Goal: Task Accomplishment & Management: Manage account settings

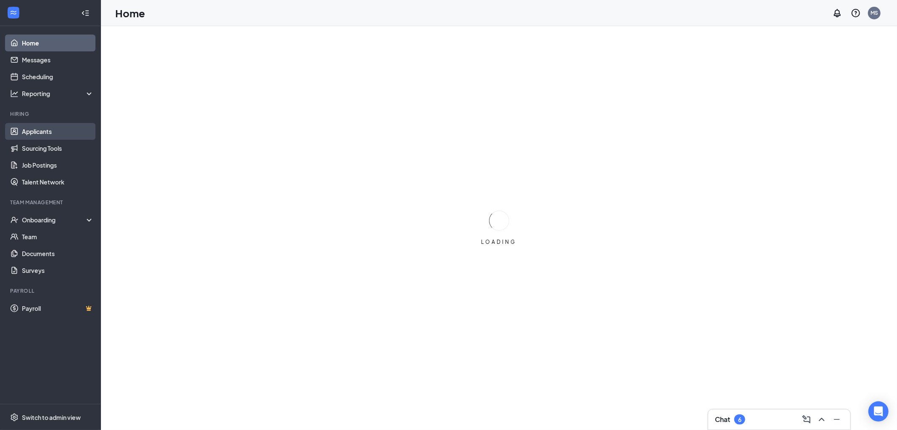
click at [49, 125] on link "Applicants" at bounding box center [58, 131] width 72 height 17
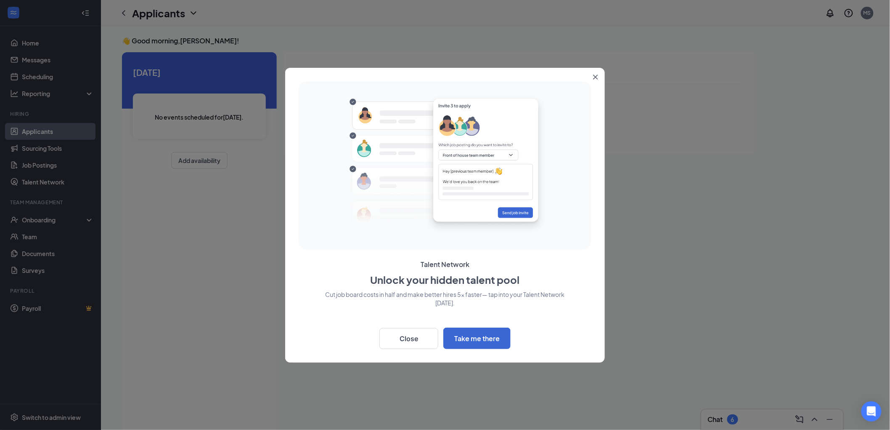
click at [38, 129] on div at bounding box center [445, 215] width 890 height 430
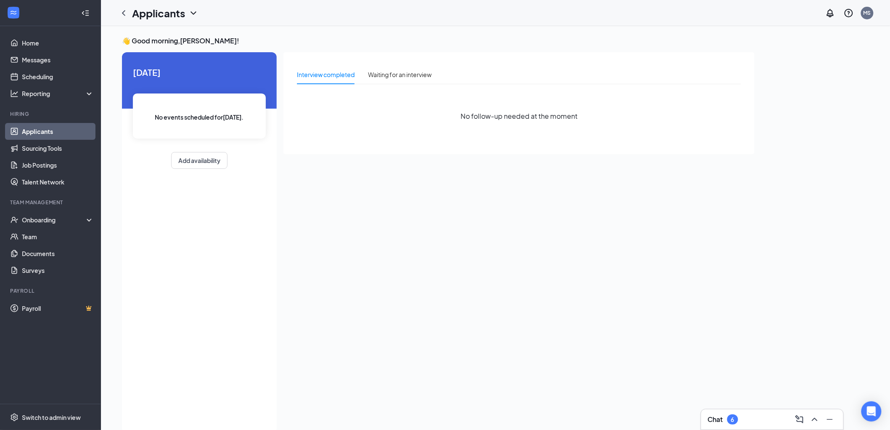
click at [45, 132] on link "Applicants" at bounding box center [58, 131] width 72 height 17
click at [189, 12] on icon "ChevronDown" at bounding box center [193, 13] width 10 height 10
click at [50, 125] on link "Applicants" at bounding box center [58, 131] width 72 height 17
click at [50, 129] on link "Applicants" at bounding box center [58, 131] width 72 height 17
click at [48, 148] on link "Sourcing Tools" at bounding box center [58, 148] width 72 height 17
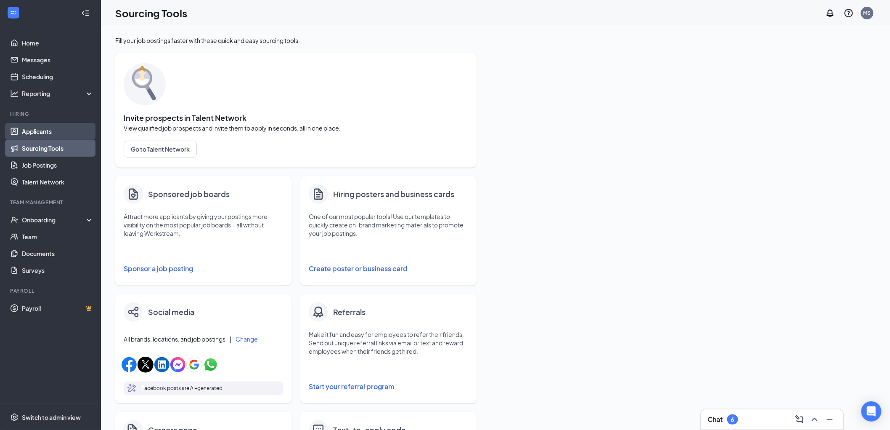
click at [39, 133] on link "Applicants" at bounding box center [58, 131] width 72 height 17
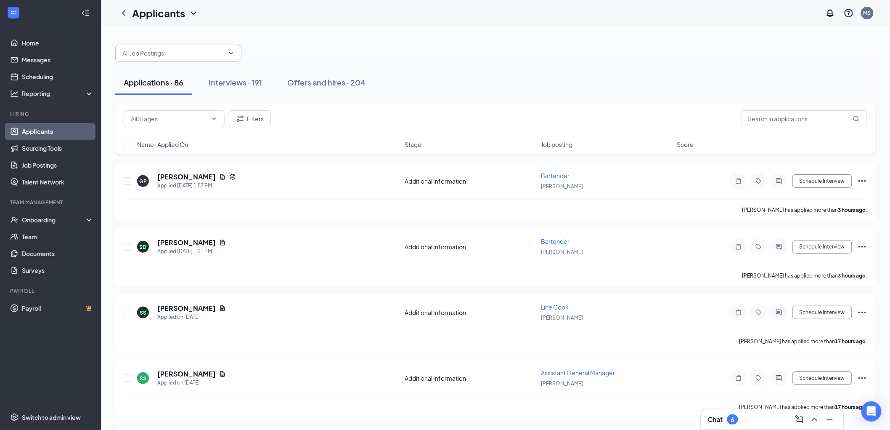
click at [230, 53] on icon "ChevronDown" at bounding box center [231, 53] width 4 height 2
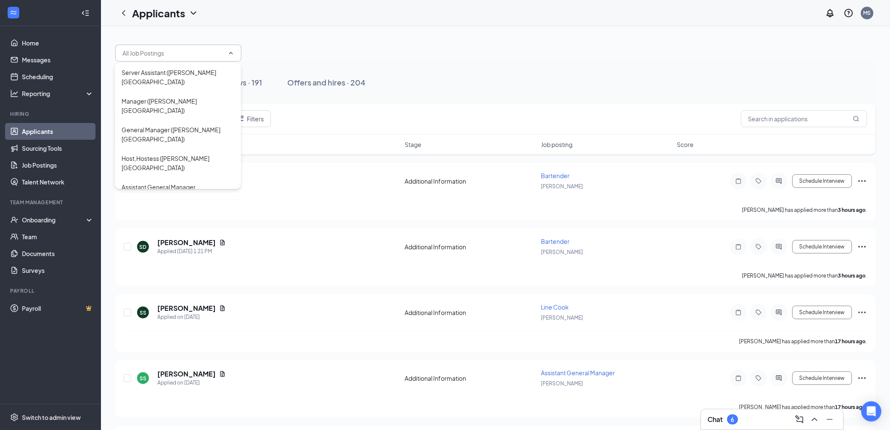
click at [158, 211] on div "Line Cook ([PERSON_NAME][GEOGRAPHIC_DATA])" at bounding box center [178, 220] width 113 height 19
type input "Line Cook ([PERSON_NAME][GEOGRAPHIC_DATA])"
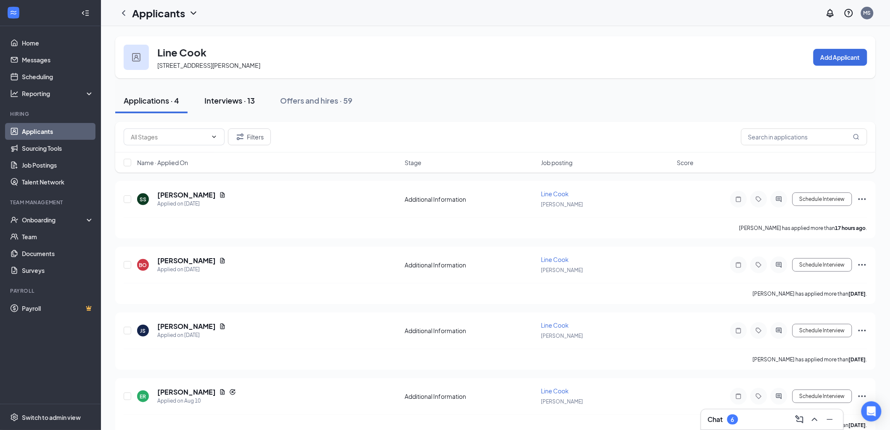
click at [221, 95] on div "Interviews · 13" at bounding box center [229, 100] width 50 height 11
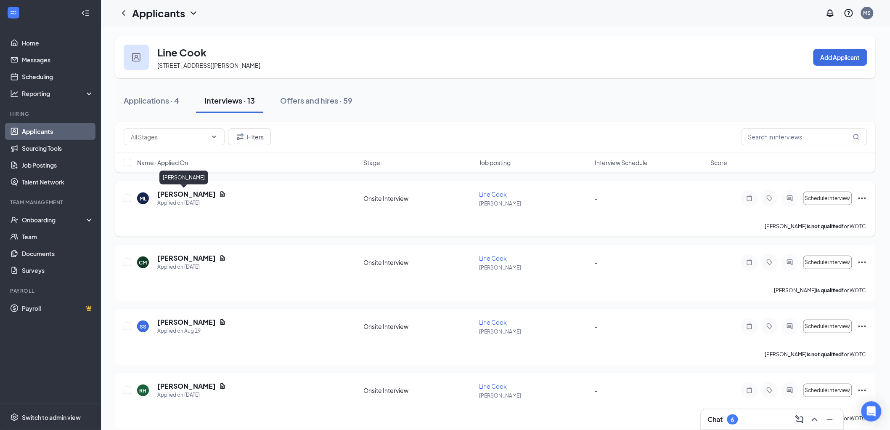
click at [188, 197] on h5 "[PERSON_NAME]" at bounding box center [186, 193] width 58 height 9
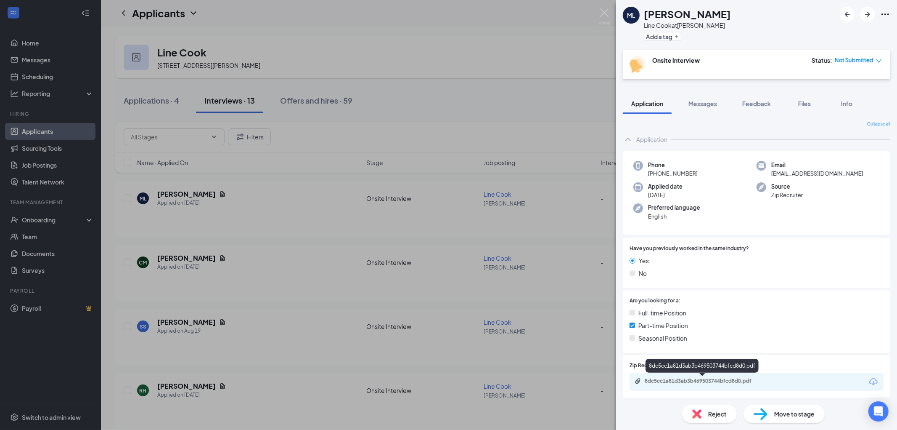
click at [740, 382] on div "8dc5cc1a81d3ab3b469503744bfcd8d0.pdf" at bounding box center [704, 380] width 118 height 7
click at [607, 15] on img at bounding box center [604, 16] width 11 height 16
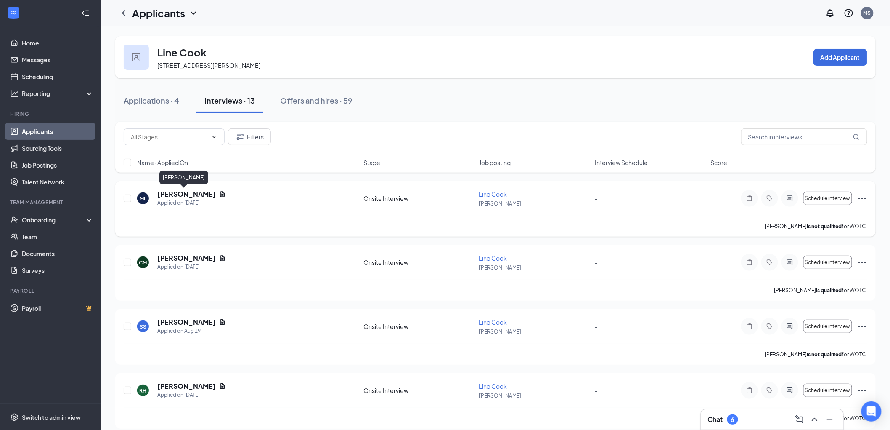
click at [181, 189] on h5 "[PERSON_NAME]" at bounding box center [186, 193] width 58 height 9
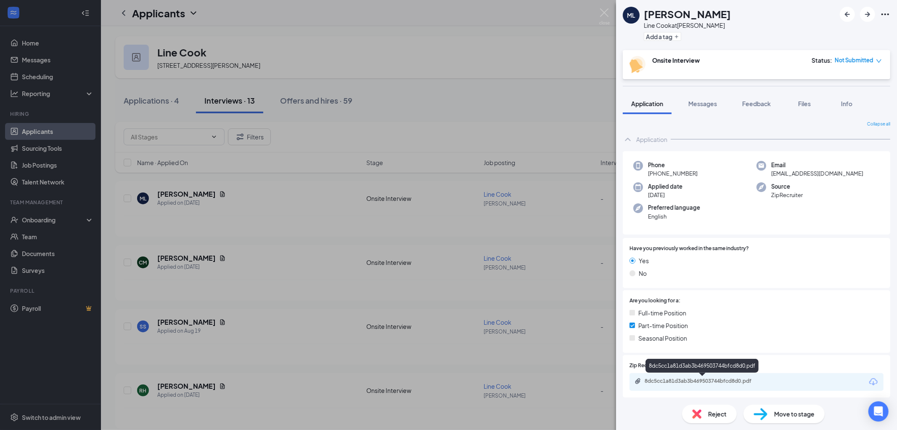
click at [743, 380] on div "8dc5cc1a81d3ab3b469503744bfcd8d0.pdf" at bounding box center [704, 380] width 118 height 7
click at [602, 13] on img at bounding box center [604, 16] width 11 height 16
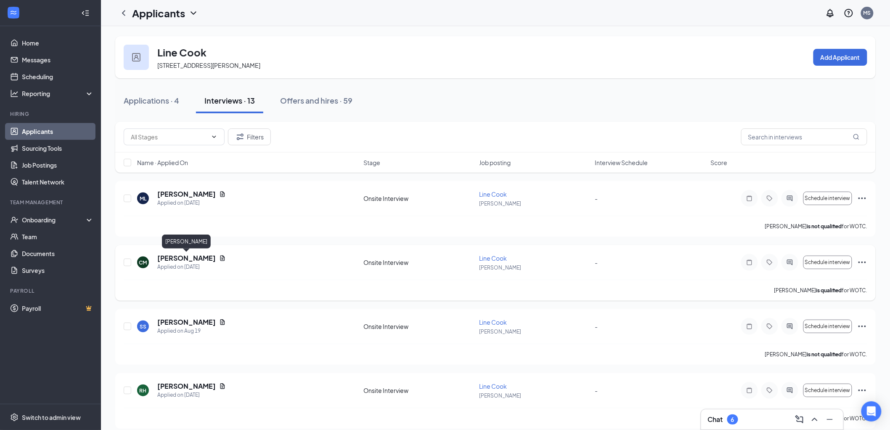
click at [190, 260] on h5 "[PERSON_NAME]" at bounding box center [186, 257] width 58 height 9
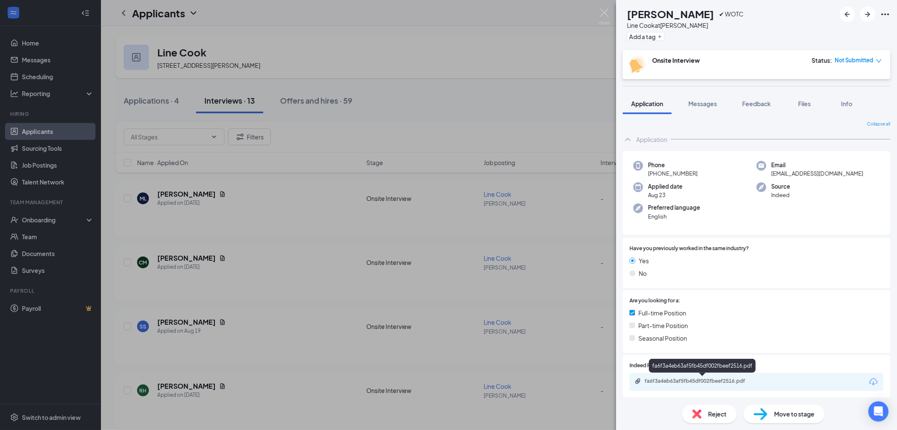
click at [699, 382] on div "fa6f3a4eb63af5fb45df002fbeef2516.pdf" at bounding box center [704, 380] width 118 height 7
click at [604, 11] on img at bounding box center [604, 16] width 11 height 16
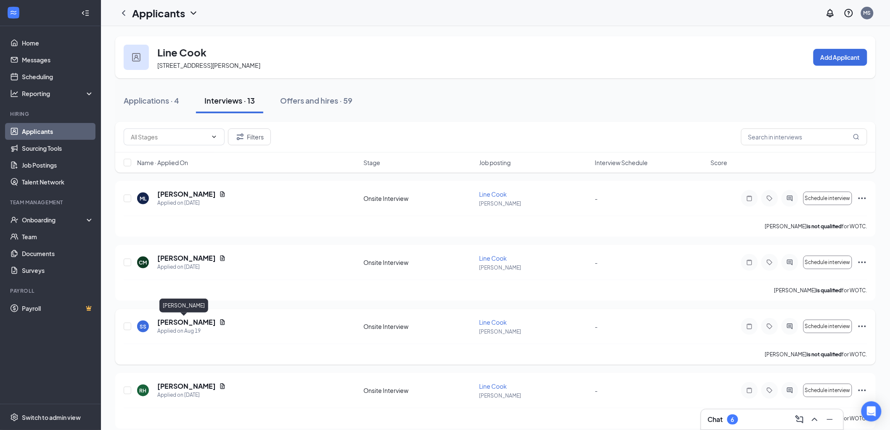
click at [181, 320] on h5 "[PERSON_NAME]" at bounding box center [186, 321] width 58 height 9
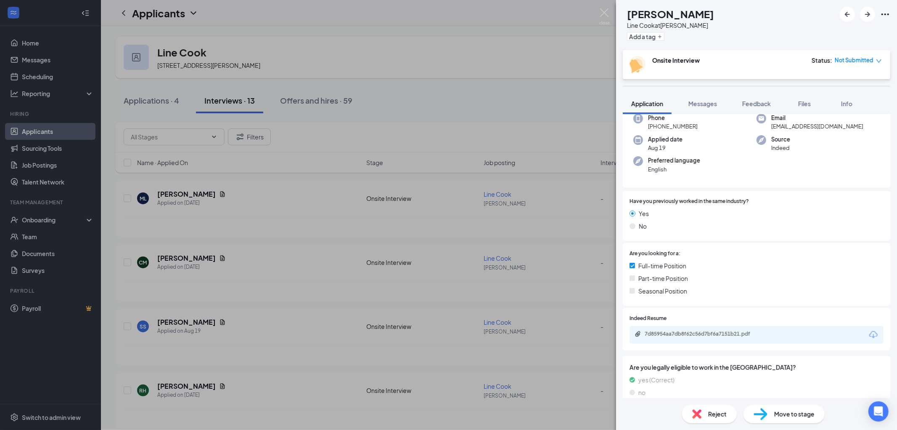
scroll to position [93, 0]
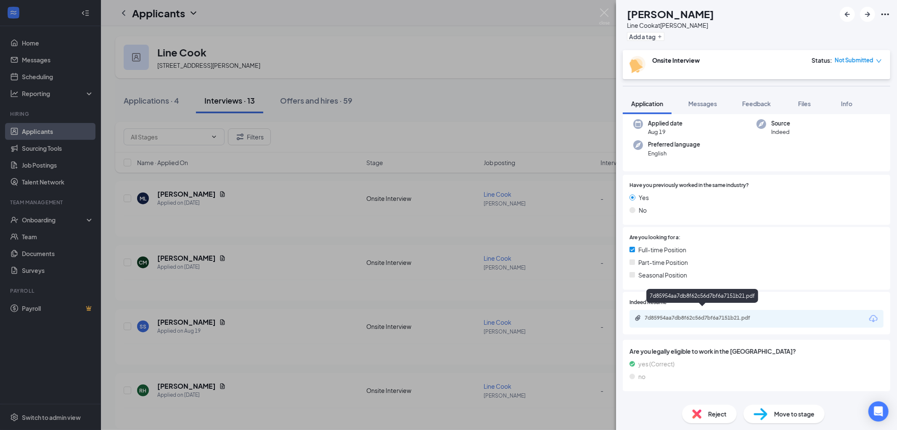
click at [720, 314] on div "7d85954aa7db8f62c56d7bf6a7151b21.pdf" at bounding box center [704, 317] width 118 height 7
click at [605, 13] on img at bounding box center [604, 16] width 11 height 16
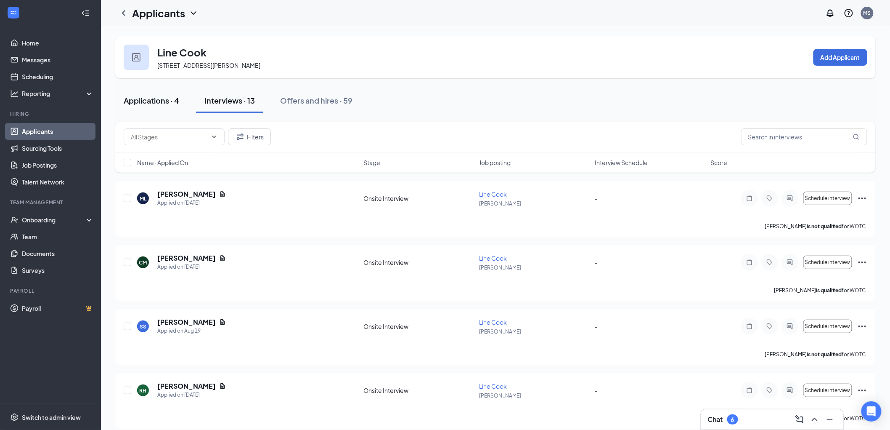
click at [146, 103] on div "Applications · 4" at bounding box center [152, 100] width 56 height 11
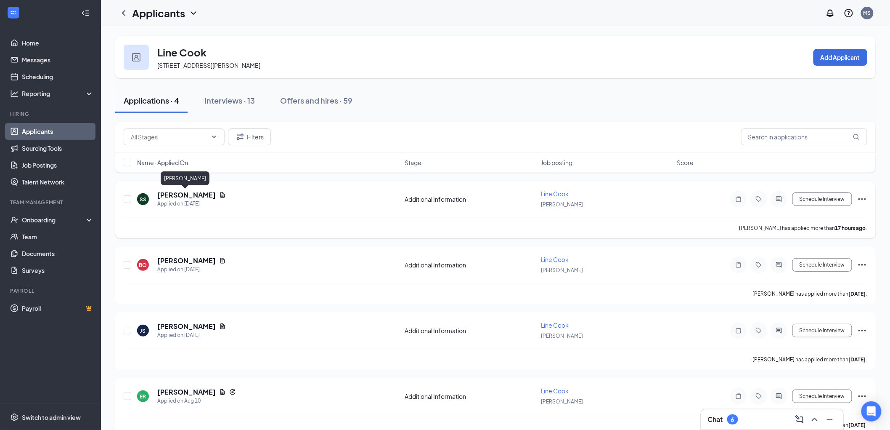
click at [188, 196] on h5 "[PERSON_NAME]" at bounding box center [186, 194] width 58 height 9
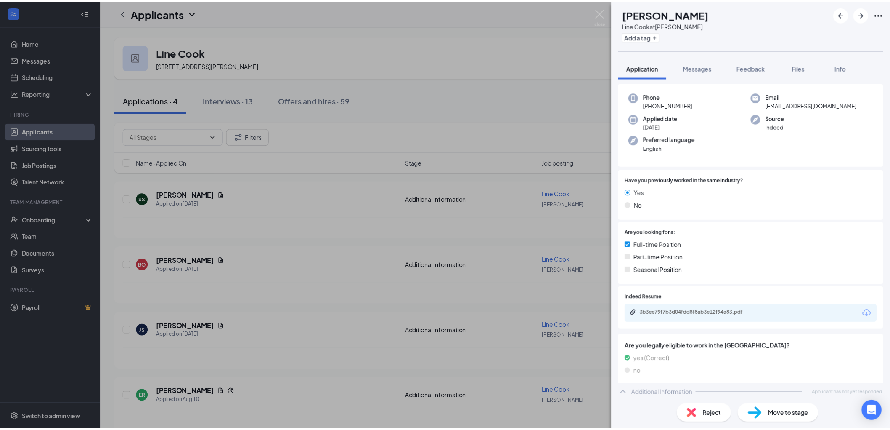
scroll to position [34, 0]
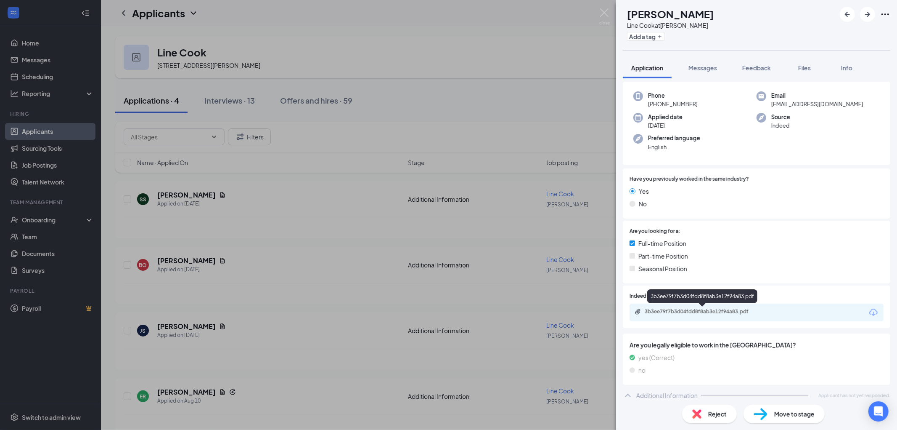
click at [731, 312] on div "3b3ee79f7b3d04fdd8f8ab3e12f94a83.pdf" at bounding box center [704, 311] width 118 height 7
click at [607, 12] on img at bounding box center [604, 16] width 11 height 16
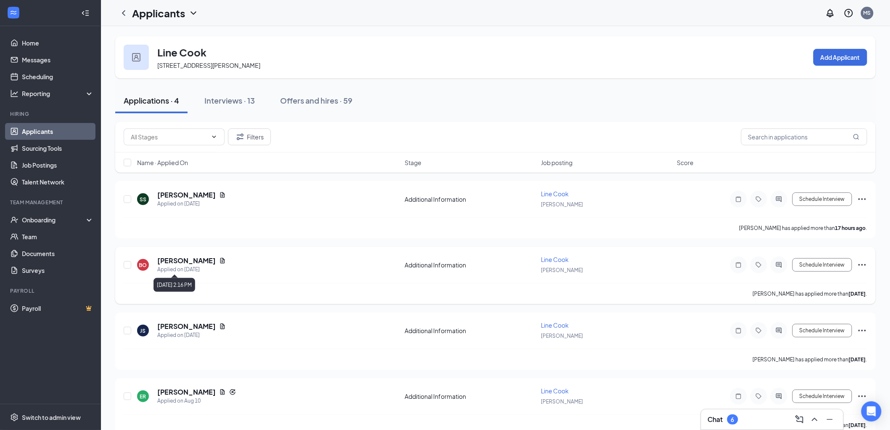
click at [183, 265] on div "Applied on [DATE]" at bounding box center [191, 269] width 69 height 8
click at [194, 260] on h5 "[PERSON_NAME]" at bounding box center [186, 260] width 58 height 9
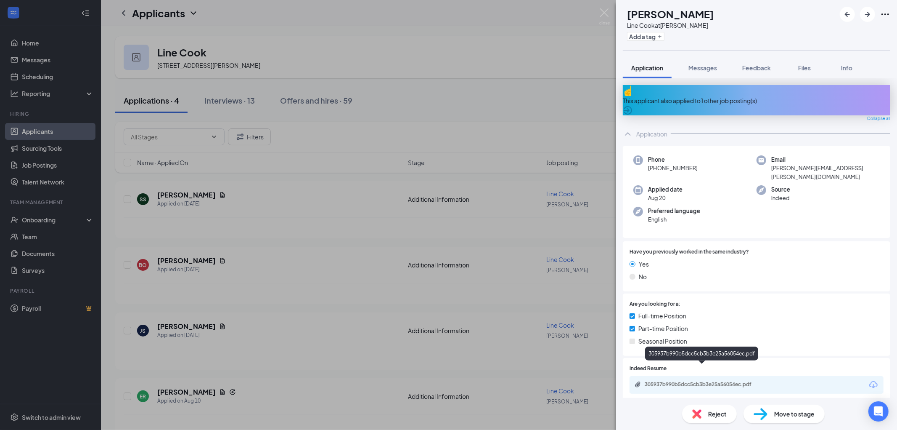
click at [716, 381] on div "305937b990b5dcc5cb3b3e25a56054ec.pdf" at bounding box center [704, 384] width 118 height 7
click at [605, 8] on div "[PERSON_NAME] Line Cook at [PERSON_NAME] Add a tag Application Messages Feedbac…" at bounding box center [448, 215] width 897 height 430
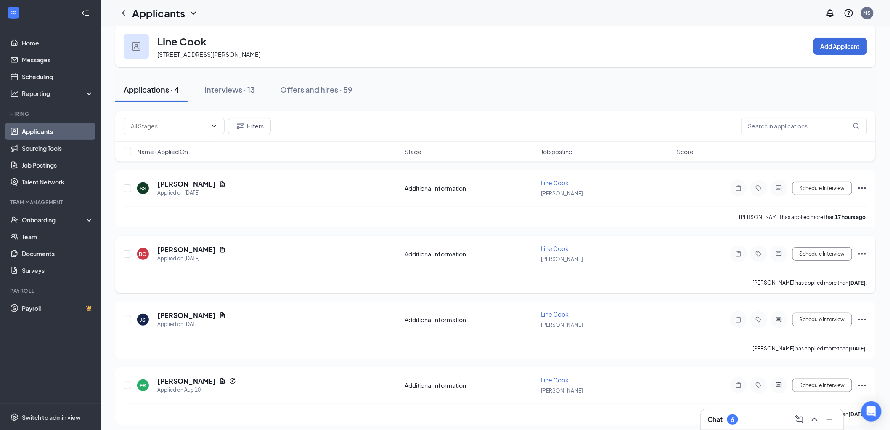
scroll to position [14, 0]
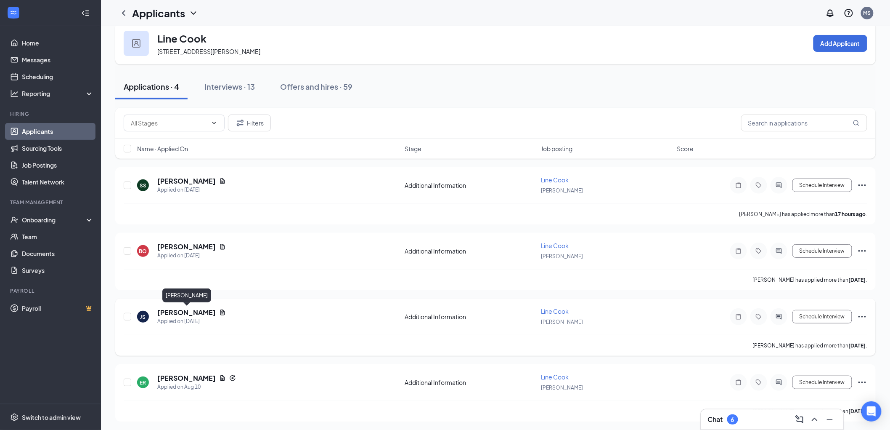
click at [184, 310] on h5 "[PERSON_NAME]" at bounding box center [186, 312] width 58 height 9
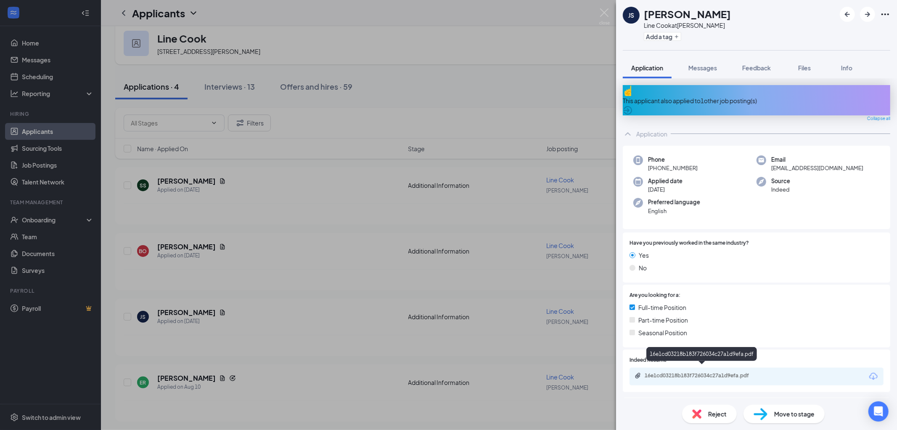
click at [726, 372] on div "16e1cd03218b183f726034c27a1d9efa.pdf" at bounding box center [704, 375] width 118 height 7
click at [607, 11] on img at bounding box center [604, 16] width 11 height 16
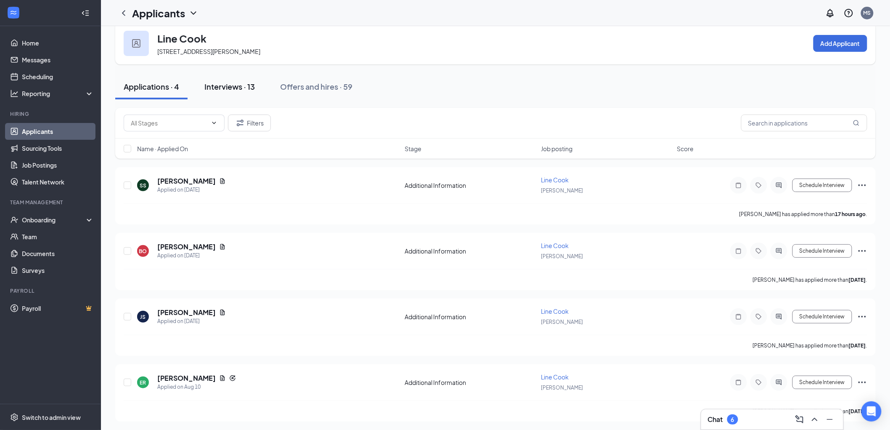
click at [233, 87] on div "Interviews · 13" at bounding box center [229, 86] width 50 height 11
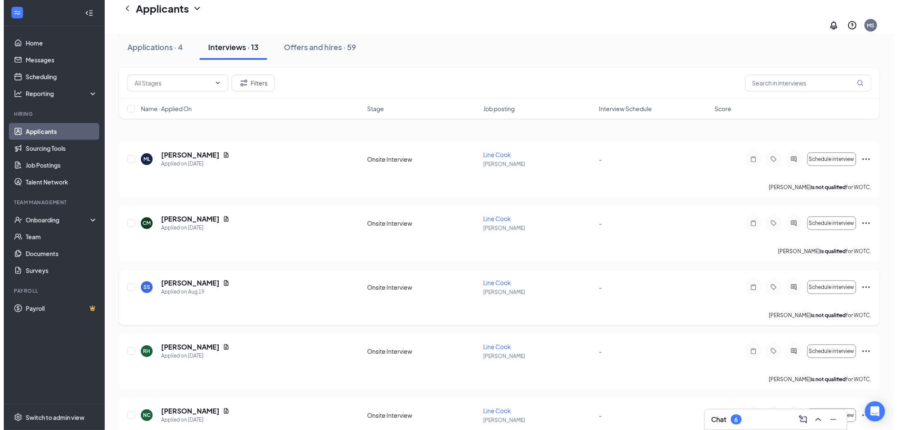
scroll to position [93, 0]
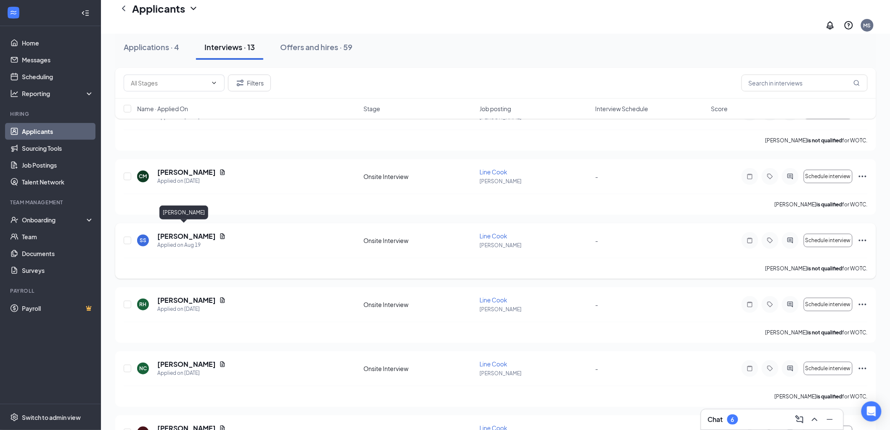
click at [171, 231] on h5 "[PERSON_NAME]" at bounding box center [186, 235] width 58 height 9
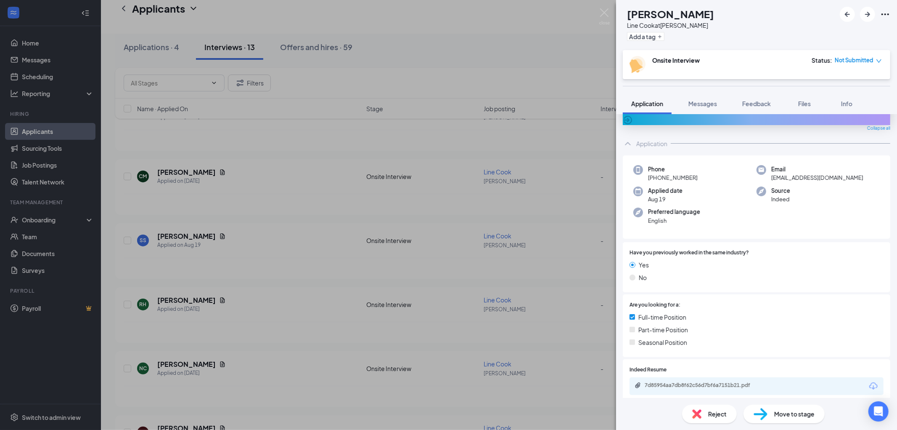
scroll to position [93, 0]
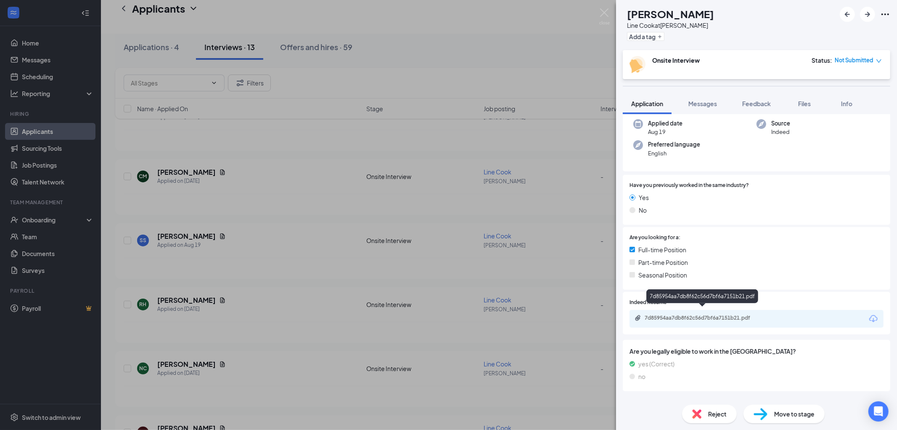
click at [704, 314] on div "7d85954aa7db8f62c56d7bf6a7151b21.pdf" at bounding box center [704, 317] width 118 height 7
click at [600, 12] on img at bounding box center [604, 16] width 11 height 16
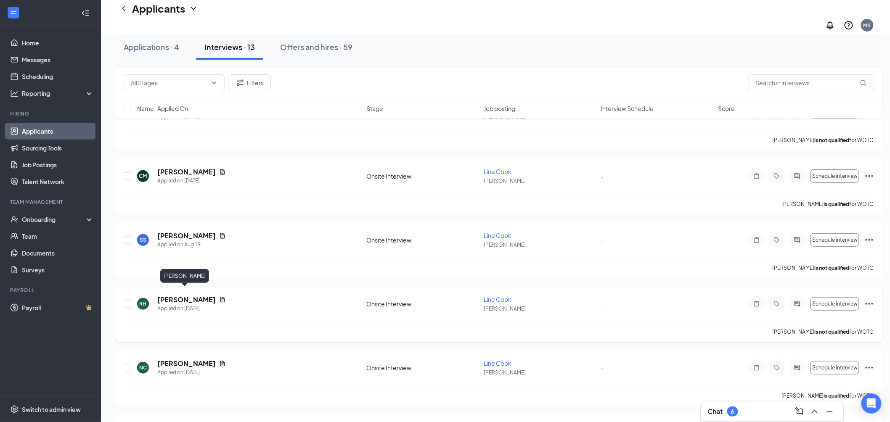
click at [187, 296] on h5 "[PERSON_NAME]" at bounding box center [186, 299] width 58 height 9
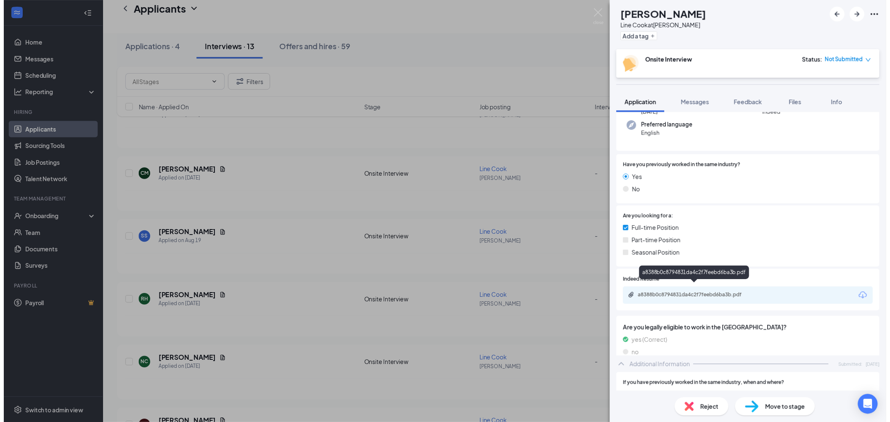
scroll to position [187, 0]
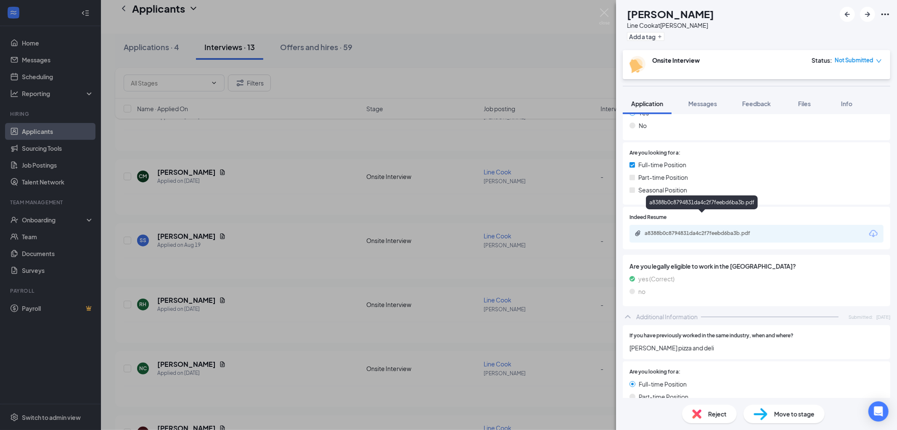
click at [705, 230] on div "a8388b0c8794831da4c2f7feebd6ba3b.pdf" at bounding box center [704, 233] width 118 height 7
click at [605, 13] on img at bounding box center [604, 16] width 11 height 16
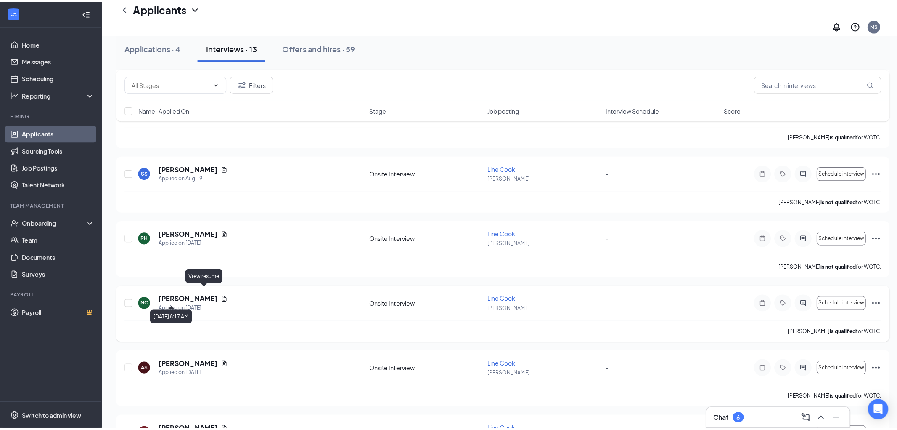
scroll to position [187, 0]
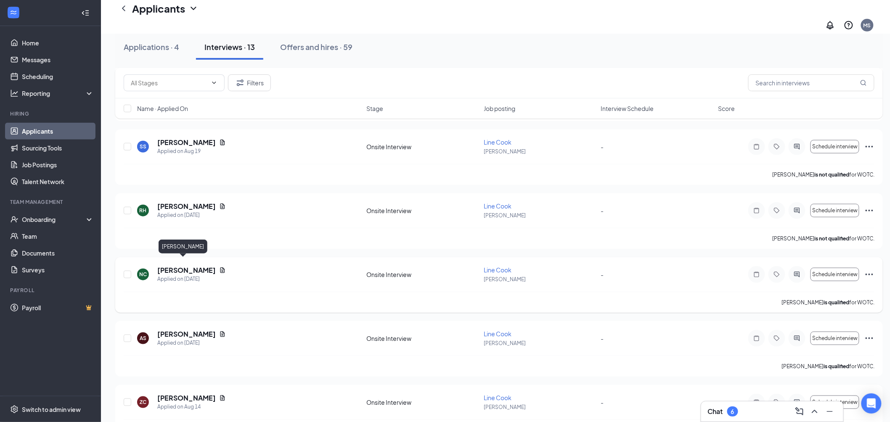
click at [186, 266] on h5 "[PERSON_NAME]" at bounding box center [186, 270] width 58 height 9
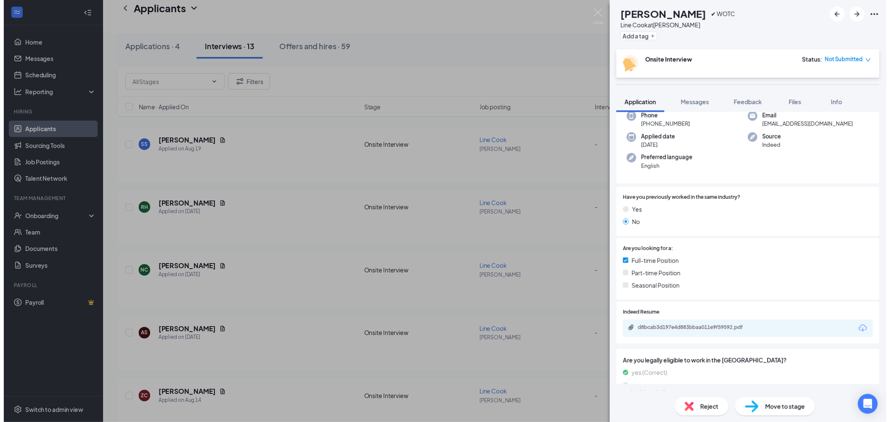
scroll to position [93, 0]
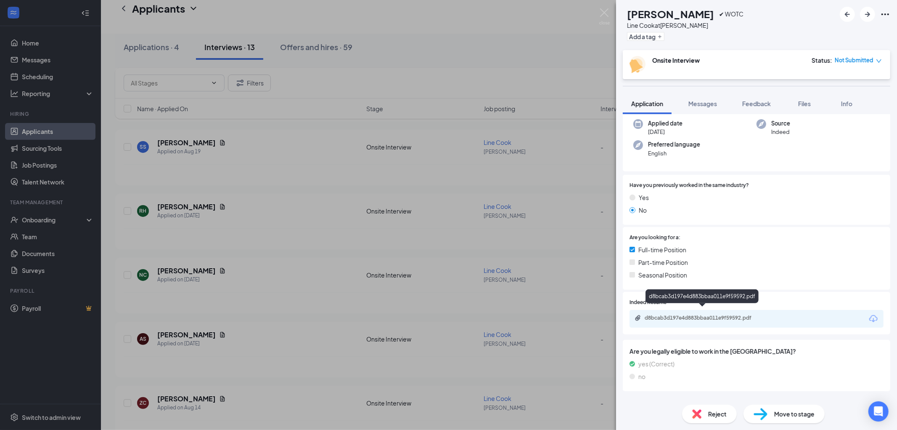
click at [714, 314] on div "d8bcab3d197e4d883bbaa011e9f59592.pdf" at bounding box center [704, 317] width 118 height 7
click at [603, 12] on img at bounding box center [604, 16] width 11 height 16
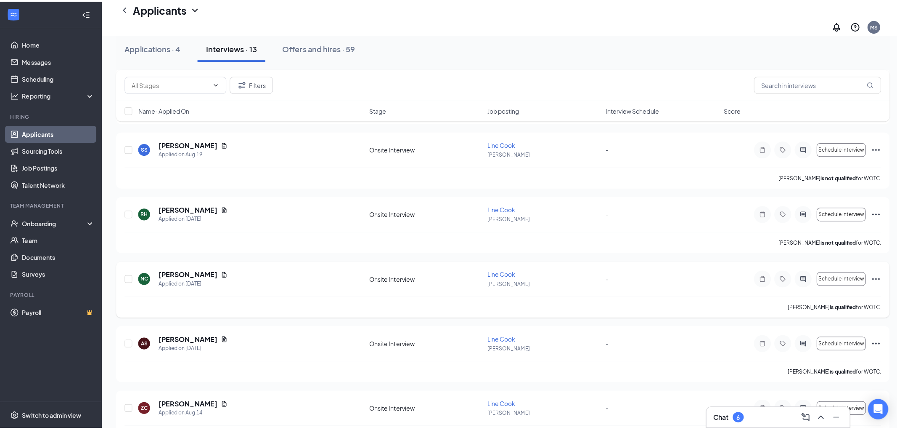
scroll to position [233, 0]
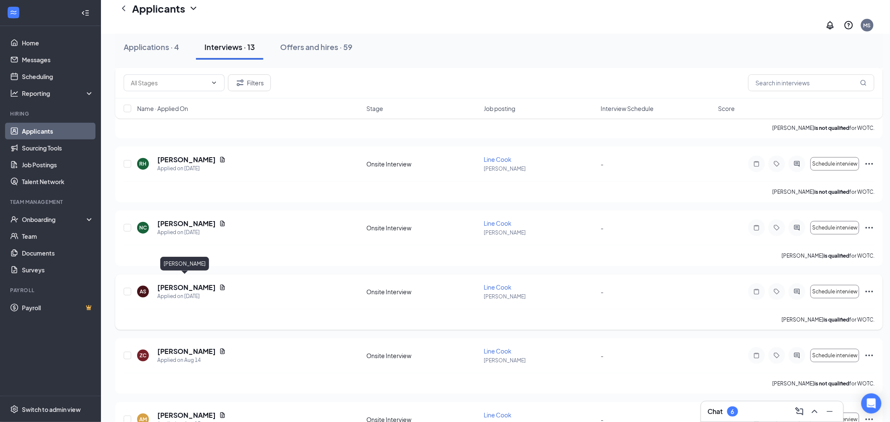
click at [186, 283] on h5 "[PERSON_NAME]" at bounding box center [186, 287] width 58 height 9
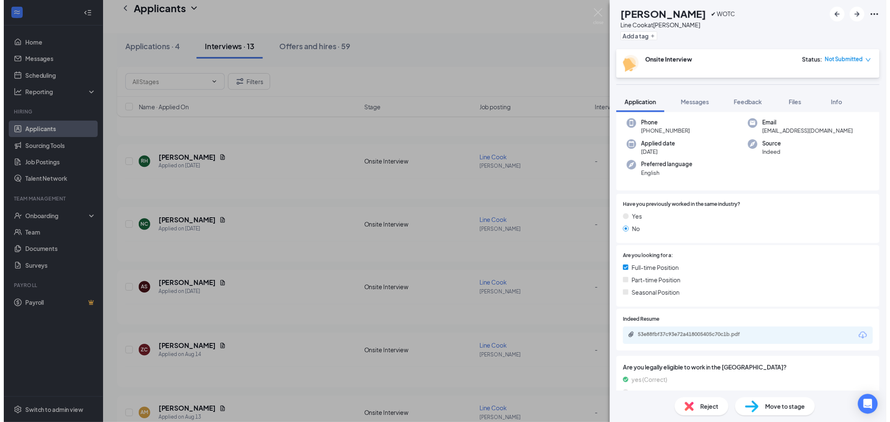
scroll to position [93, 0]
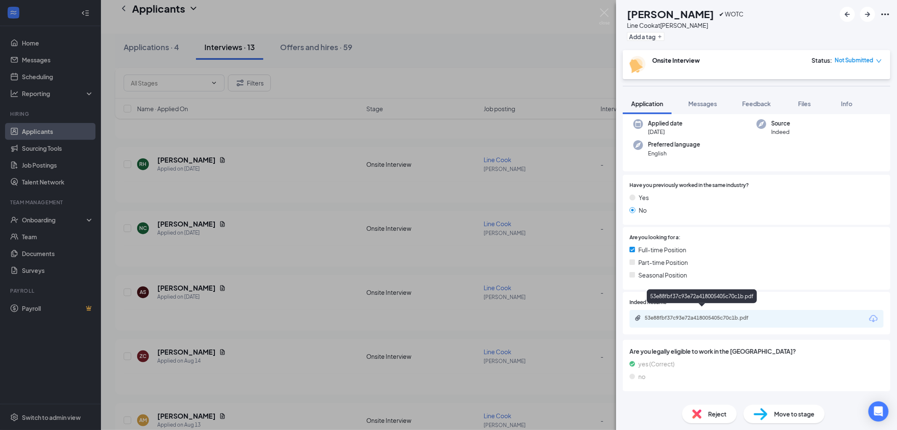
click at [683, 314] on div "53e88fbf37c93e72a418005405c70c1b.pdf" at bounding box center [704, 317] width 118 height 7
click at [604, 13] on img at bounding box center [604, 16] width 11 height 16
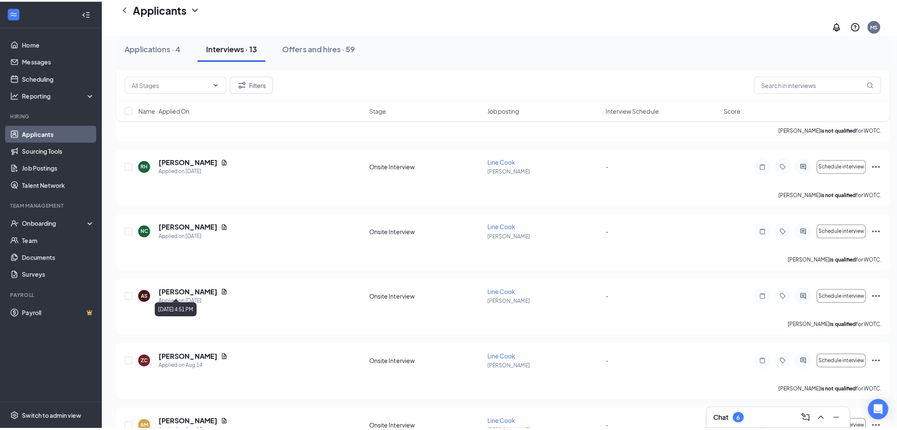
scroll to position [280, 0]
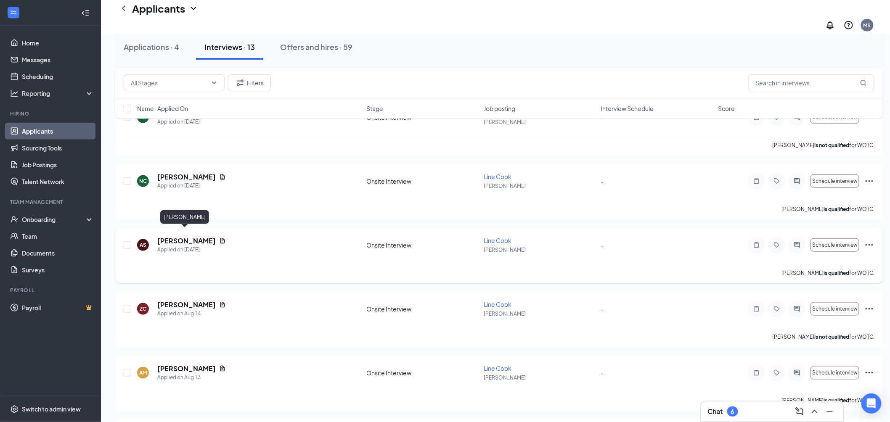
click at [183, 236] on h5 "[PERSON_NAME]" at bounding box center [186, 240] width 58 height 9
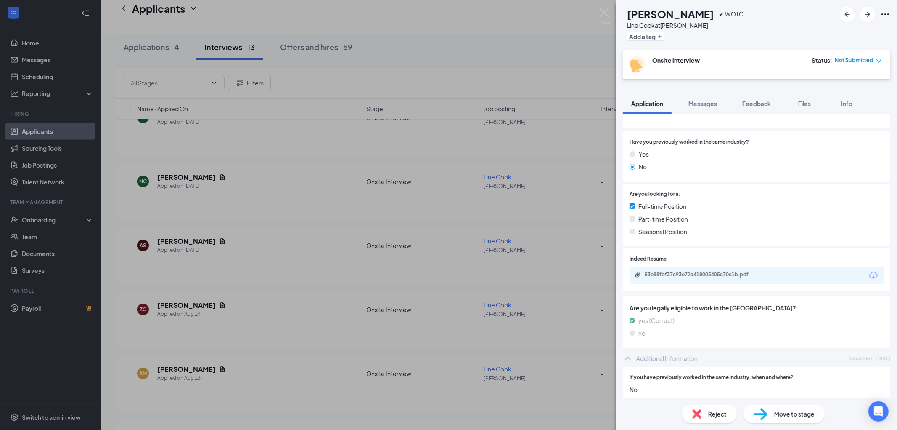
scroll to position [140, 0]
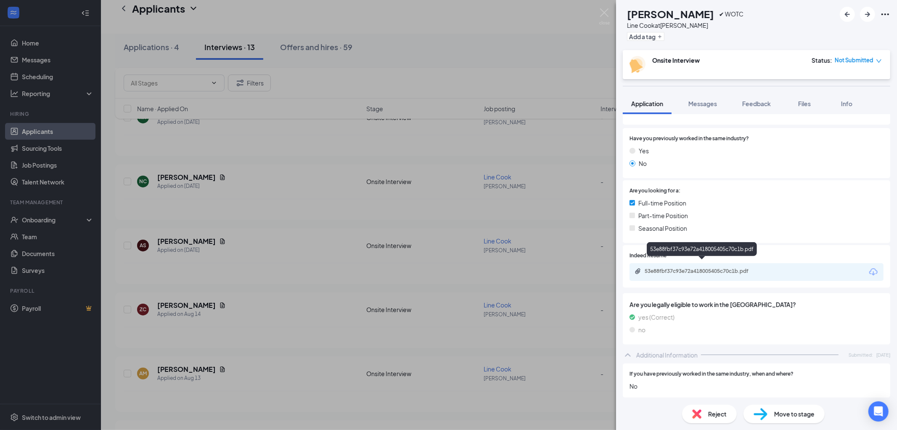
click at [700, 268] on div "53e88fbf37c93e72a418005405c70c1b.pdf" at bounding box center [704, 271] width 118 height 7
click at [604, 14] on img at bounding box center [604, 16] width 11 height 16
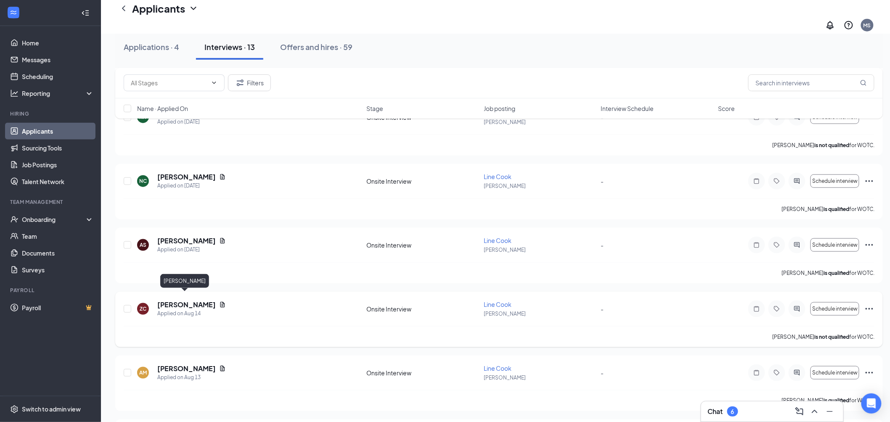
click at [190, 300] on h5 "[PERSON_NAME]" at bounding box center [186, 304] width 58 height 9
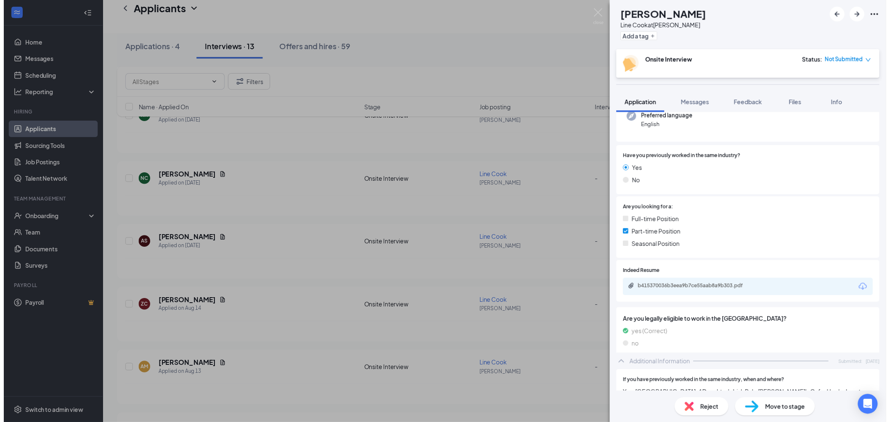
scroll to position [93, 0]
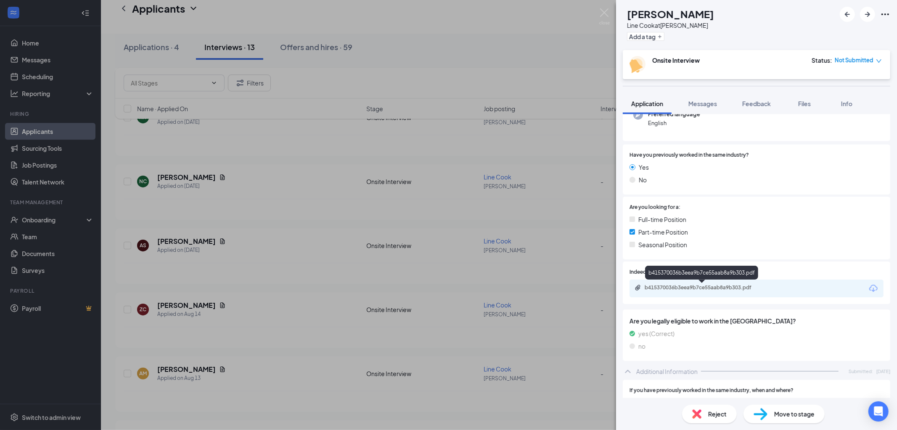
click at [677, 284] on div "b415370036b3eea9b7ce55aab8a9b303.pdf" at bounding box center [704, 287] width 118 height 7
click at [184, 361] on div "ZC [PERSON_NAME] Line Cook at [PERSON_NAME] Add a tag Onsite Interview Status :…" at bounding box center [448, 215] width 897 height 430
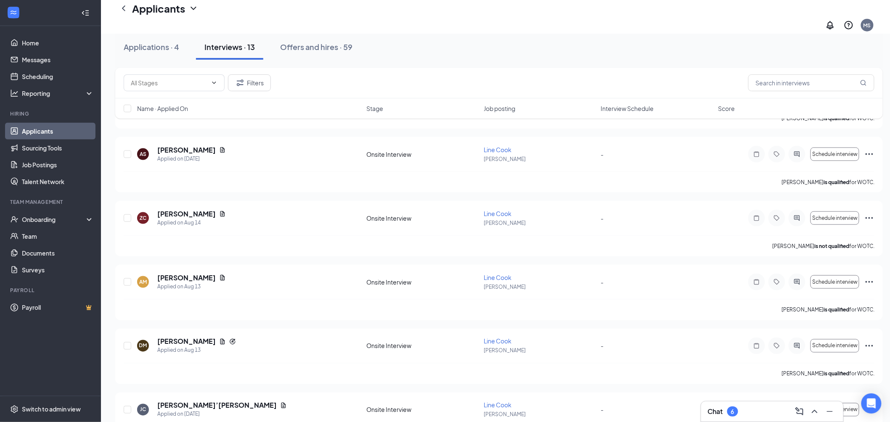
scroll to position [421, 0]
